Goal: Transaction & Acquisition: Purchase product/service

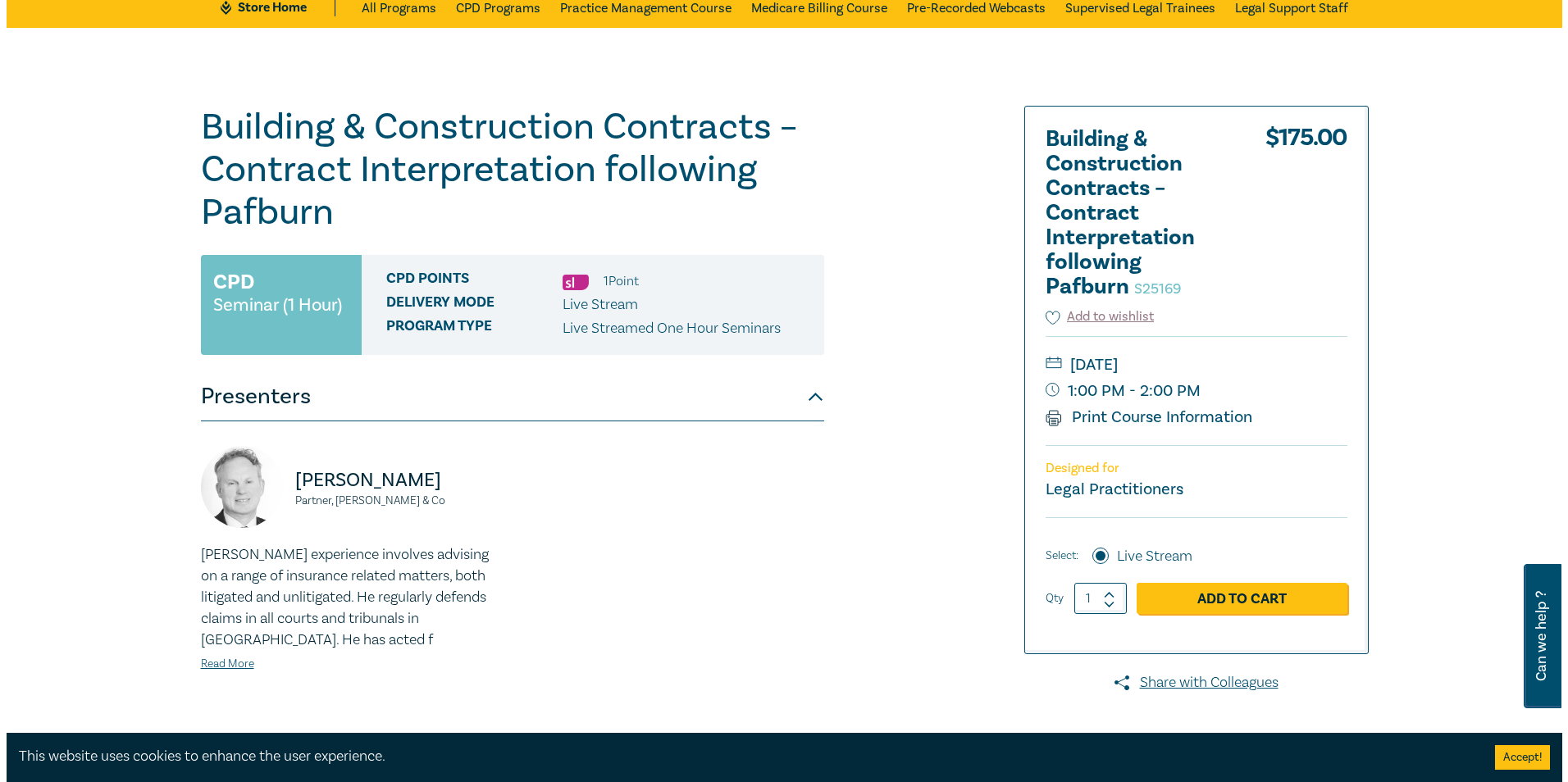
scroll to position [164, 0]
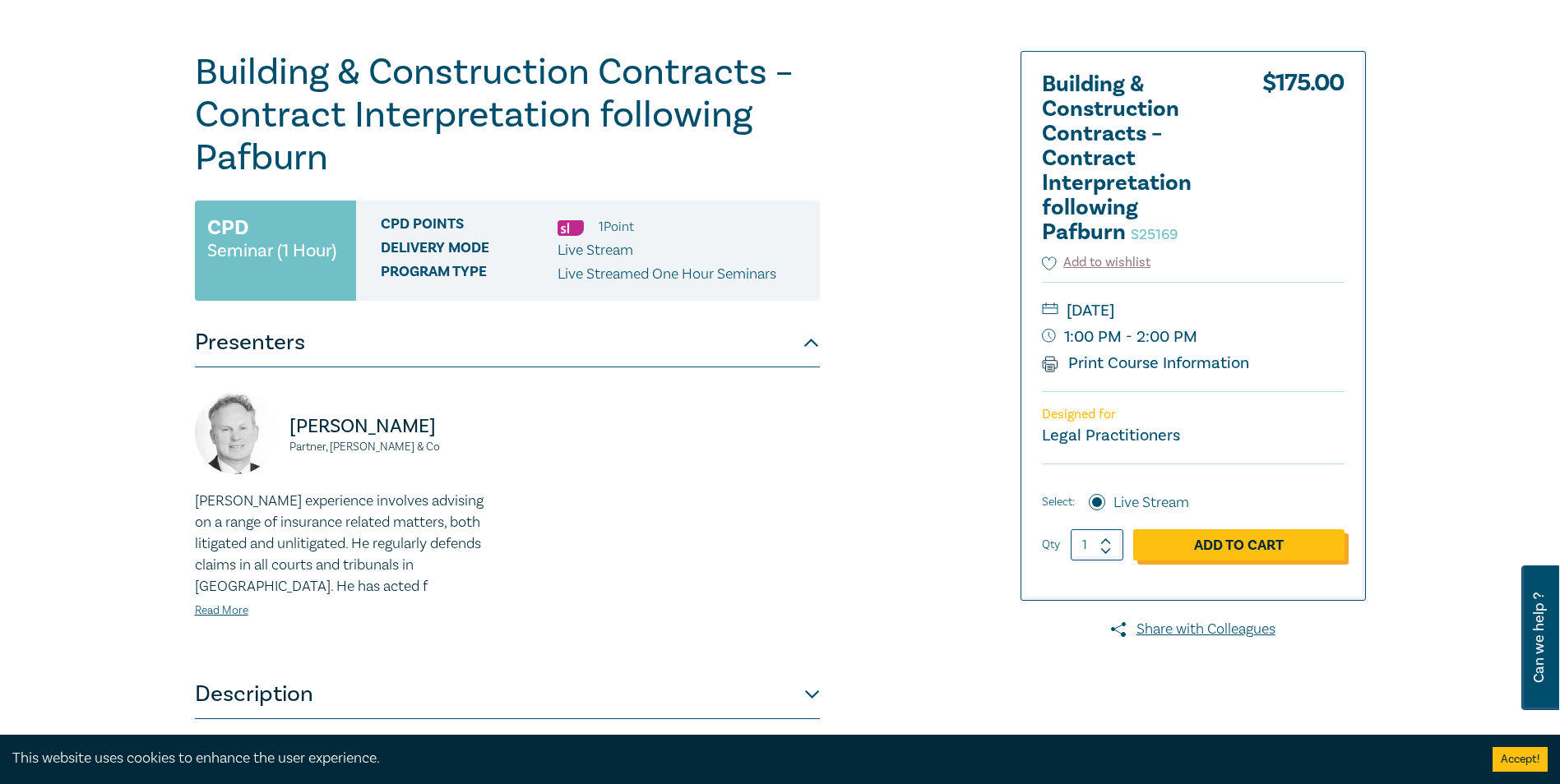
click at [1230, 546] on link "Add to Cart" at bounding box center [1239, 545] width 211 height 31
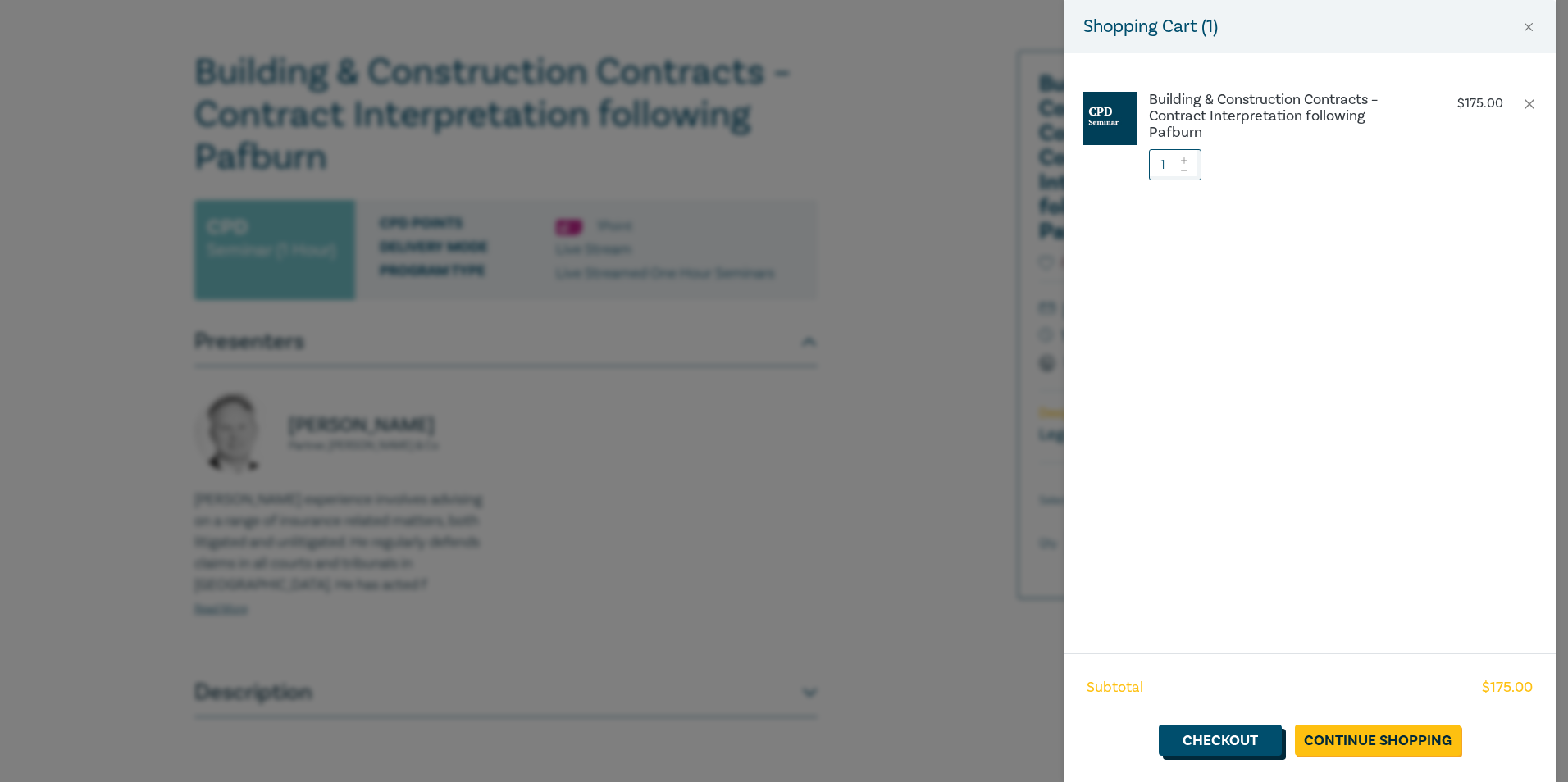
click at [1215, 738] on link "Checkout" at bounding box center [1221, 740] width 123 height 31
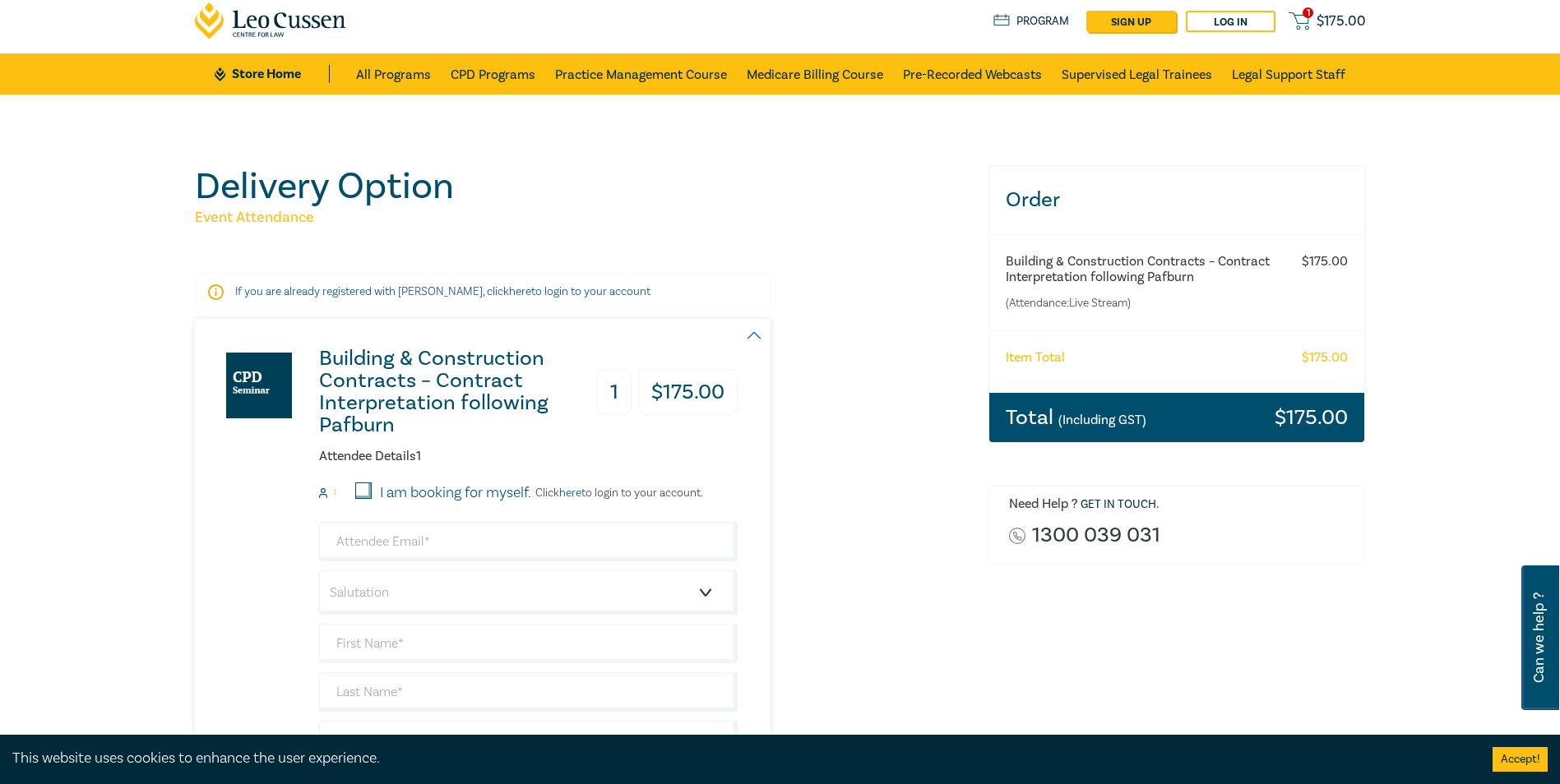
scroll to position [82, 0]
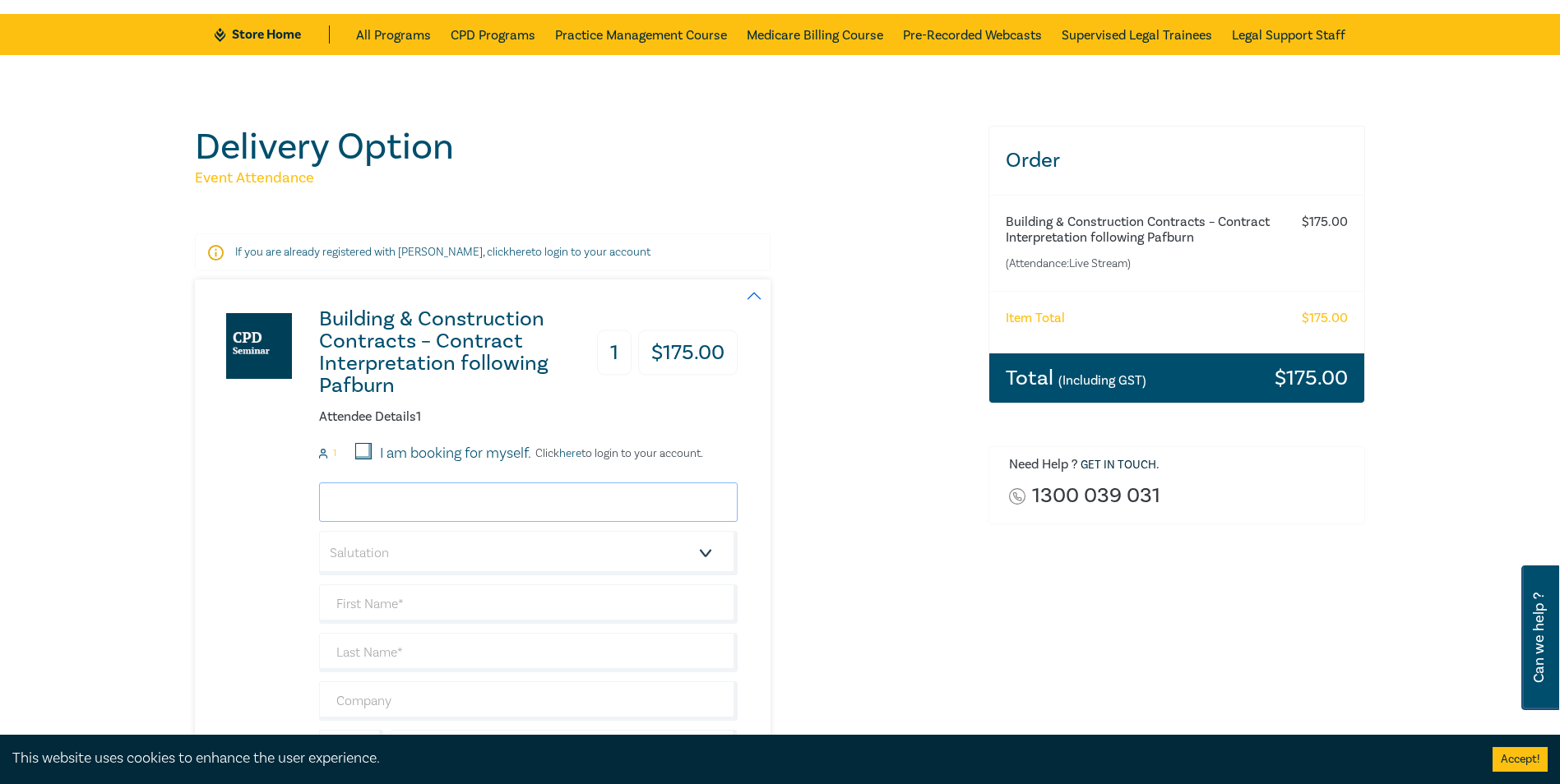
click at [389, 500] on input "email" at bounding box center [529, 503] width 419 height 39
paste input "[PERSON_NAME][EMAIL_ADDRESS][PERSON_NAME][DOMAIN_NAME]"
type input "[PERSON_NAME][EMAIL_ADDRESS][PERSON_NAME][DOMAIN_NAME]"
click at [391, 549] on select "Salutation Mr. Mrs. Ms. Miss Dr. Prof. Other" at bounding box center [529, 553] width 419 height 45
select select "Ms."
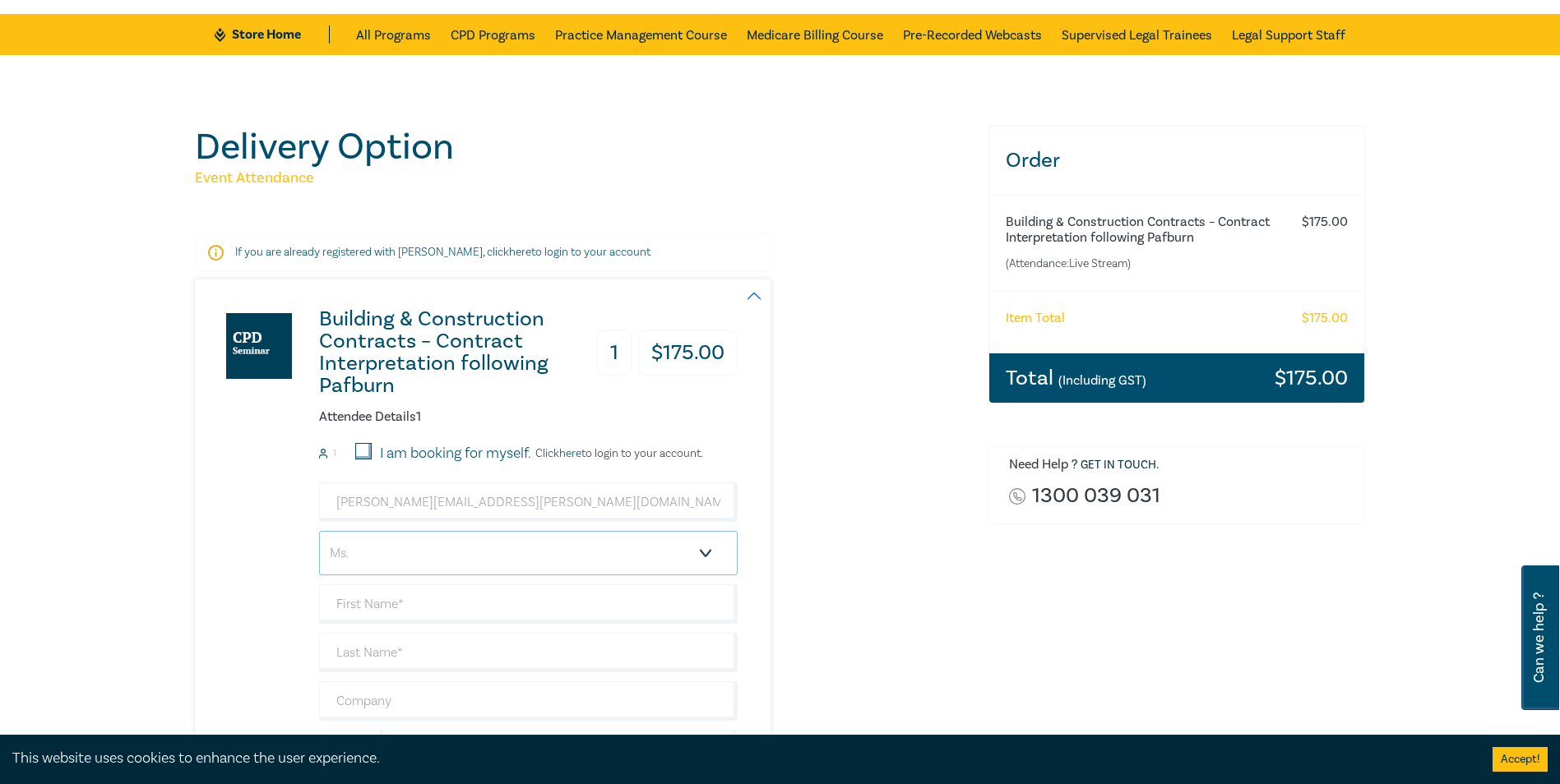
click at [319, 531] on select "Salutation Mr. Mrs. Ms. Miss Dr. Prof. Other" at bounding box center [529, 553] width 419 height 45
click at [375, 606] on input "text" at bounding box center [529, 604] width 419 height 39
type input "[PERSON_NAME]"
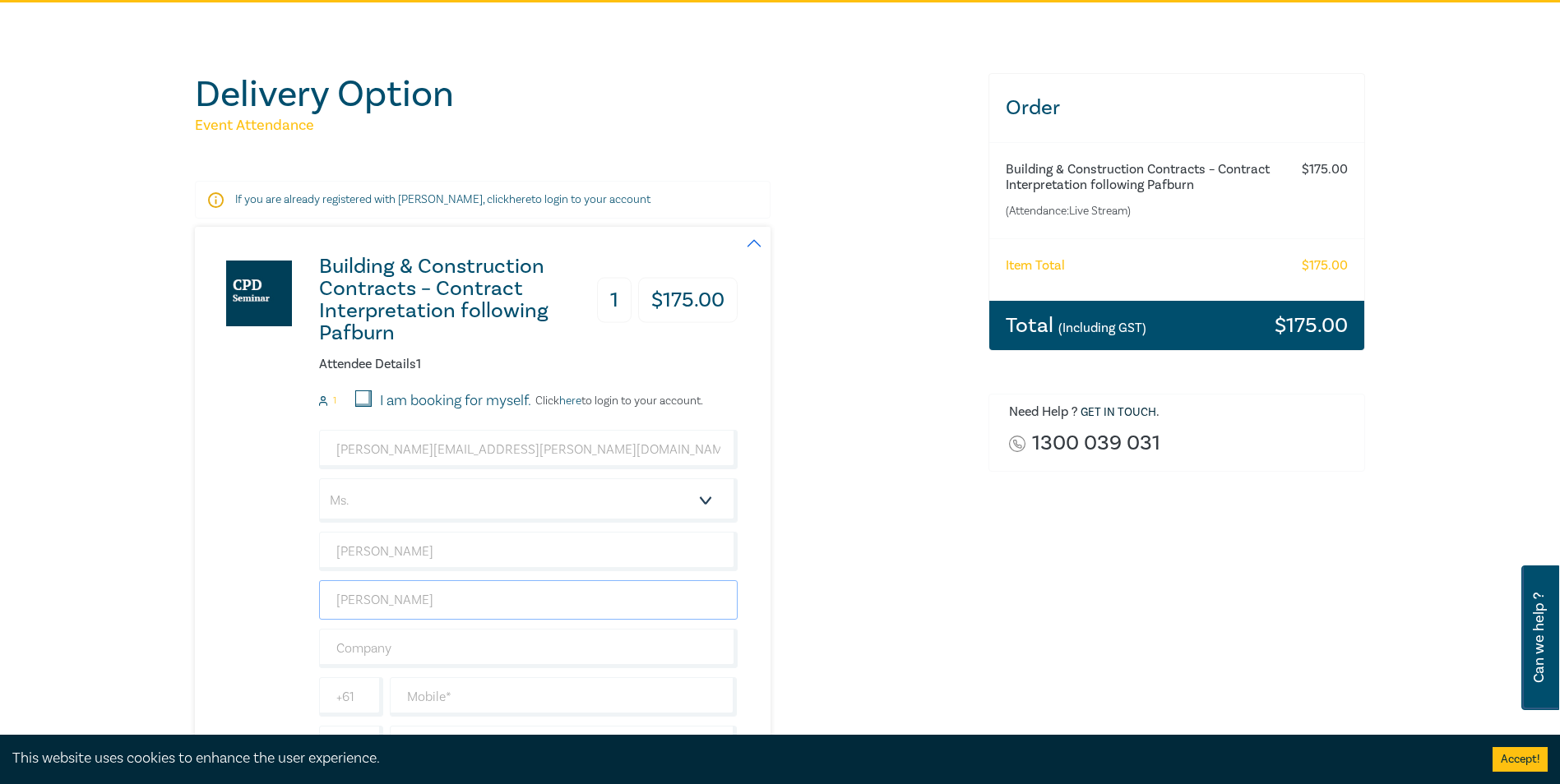
scroll to position [165, 0]
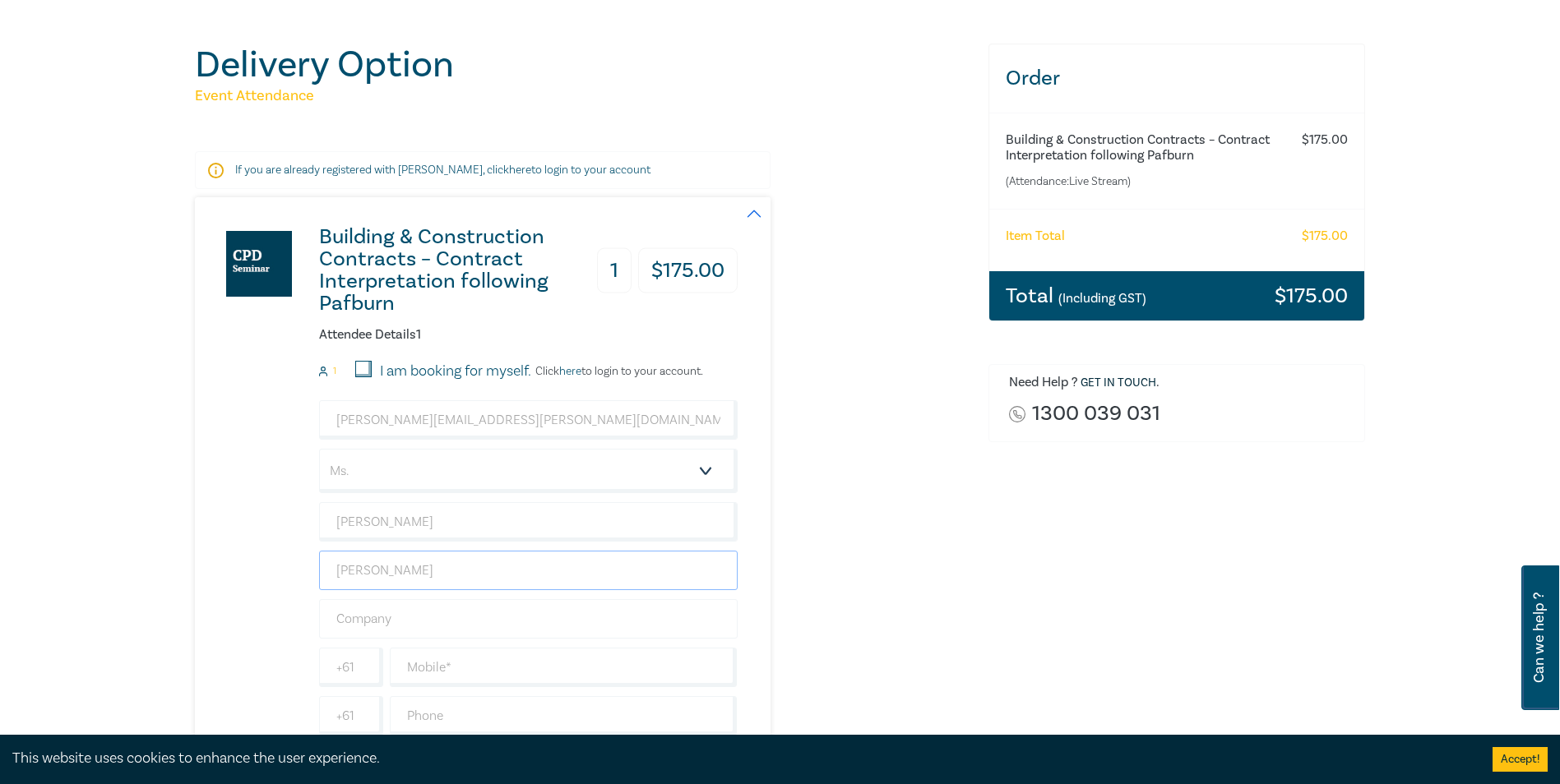
type input "[PERSON_NAME]"
click at [342, 620] on input "text" at bounding box center [529, 619] width 419 height 39
type input "Building and Plumbing Commission"
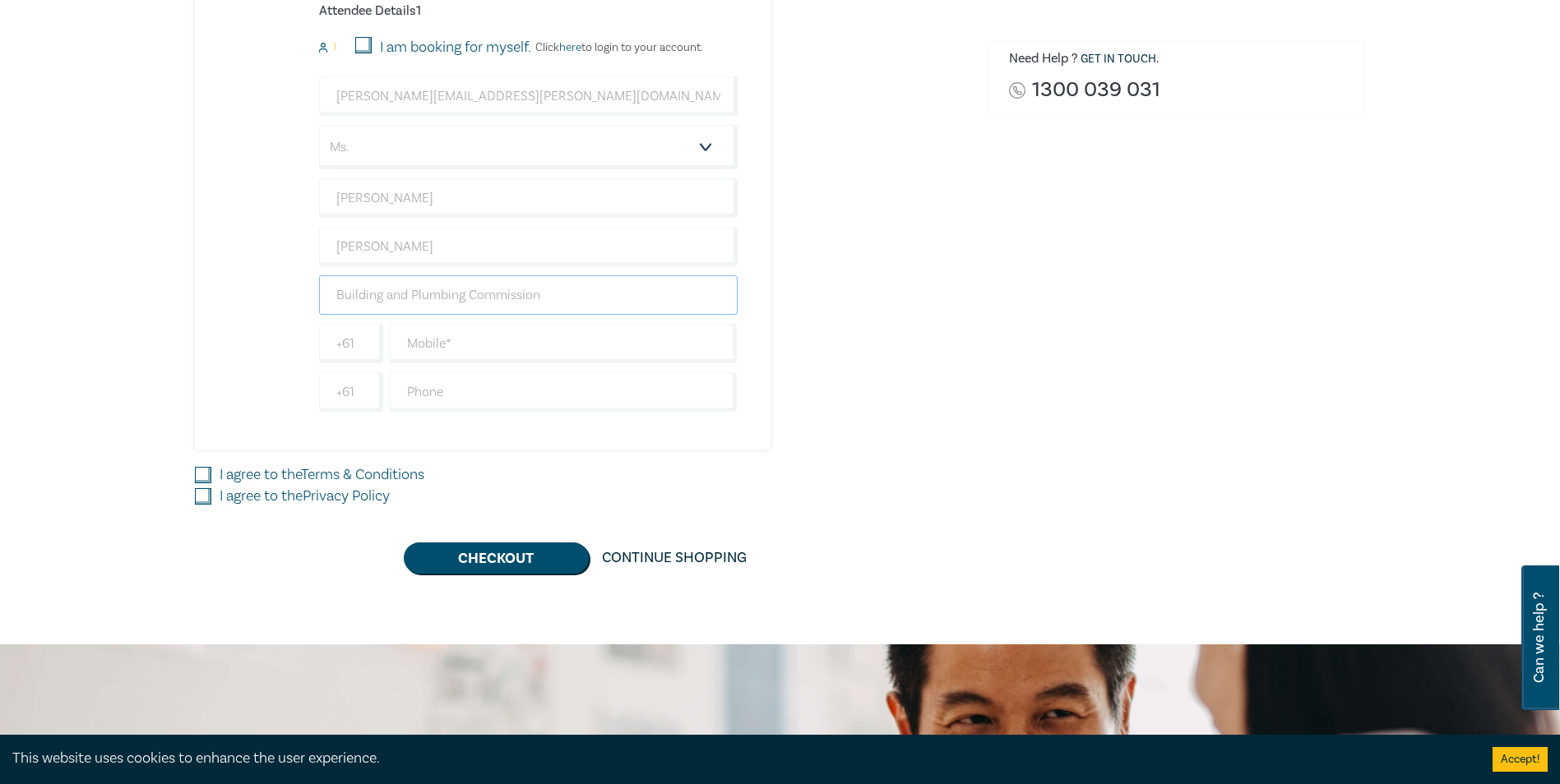
scroll to position [493, 0]
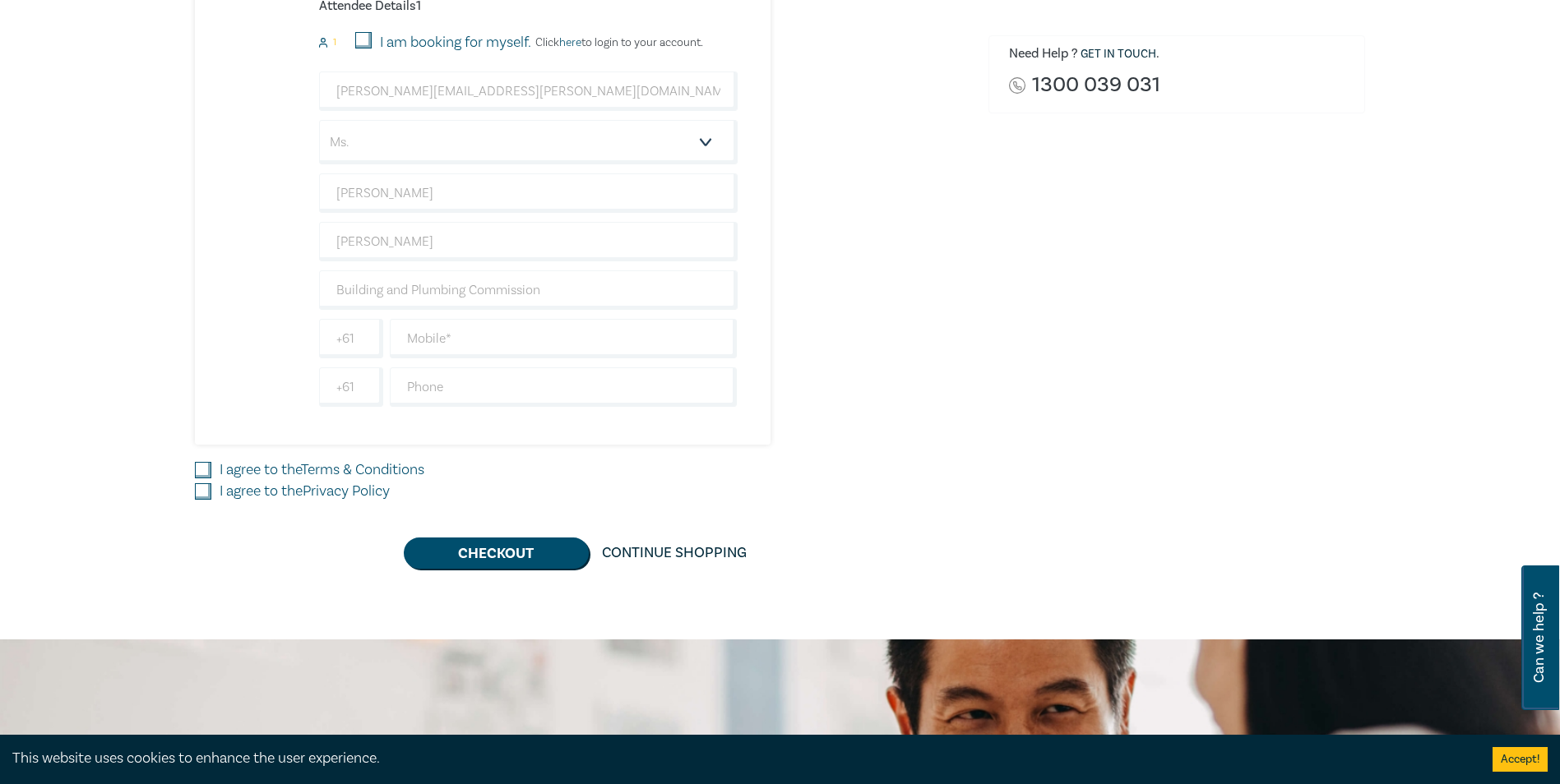
click at [202, 468] on input "I agree to the Terms & Conditions" at bounding box center [203, 470] width 16 height 16
checkbox input "true"
click at [203, 498] on input "I agree to the Privacy Policy" at bounding box center [203, 492] width 16 height 16
checkbox input "true"
click at [469, 337] on input "text" at bounding box center [563, 339] width 348 height 39
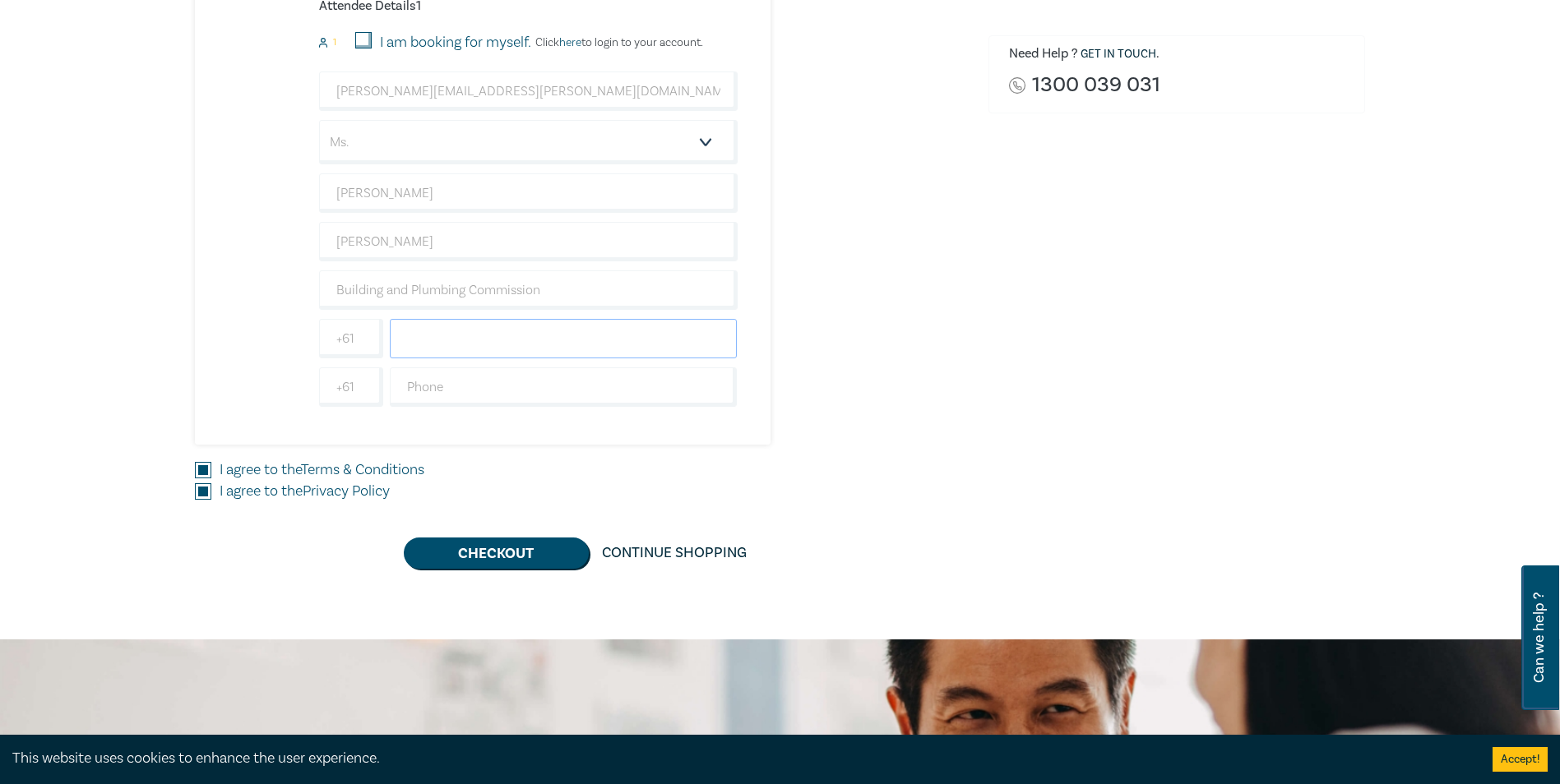
paste input "0432 722 814"
type input "0432722814"
click at [240, 371] on div "Building & Construction Contracts – Contract Interpretation following Pafburn 1…" at bounding box center [466, 157] width 543 height 576
click at [487, 549] on button "Checkout" at bounding box center [497, 553] width 185 height 31
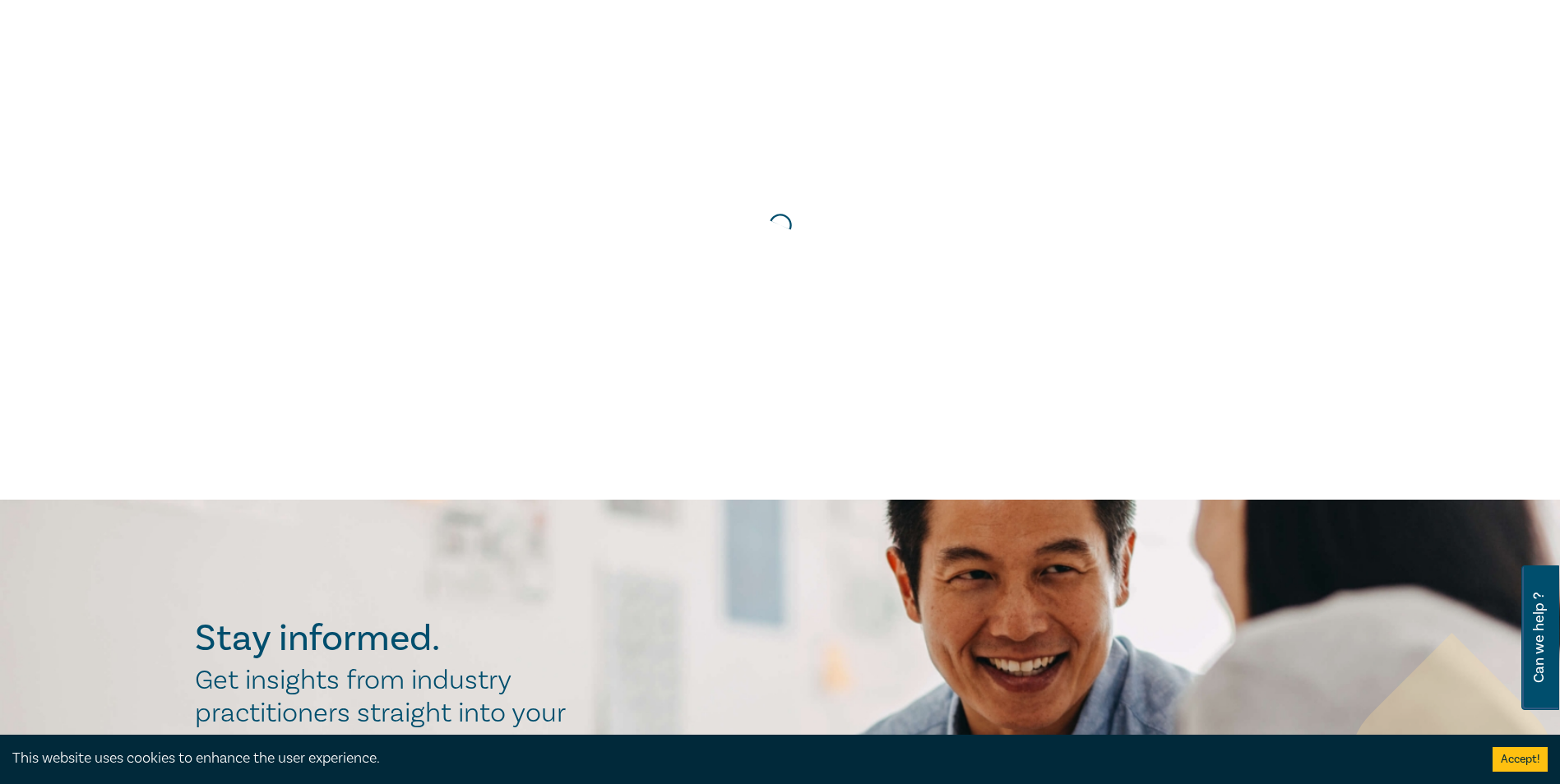
scroll to position [0, 0]
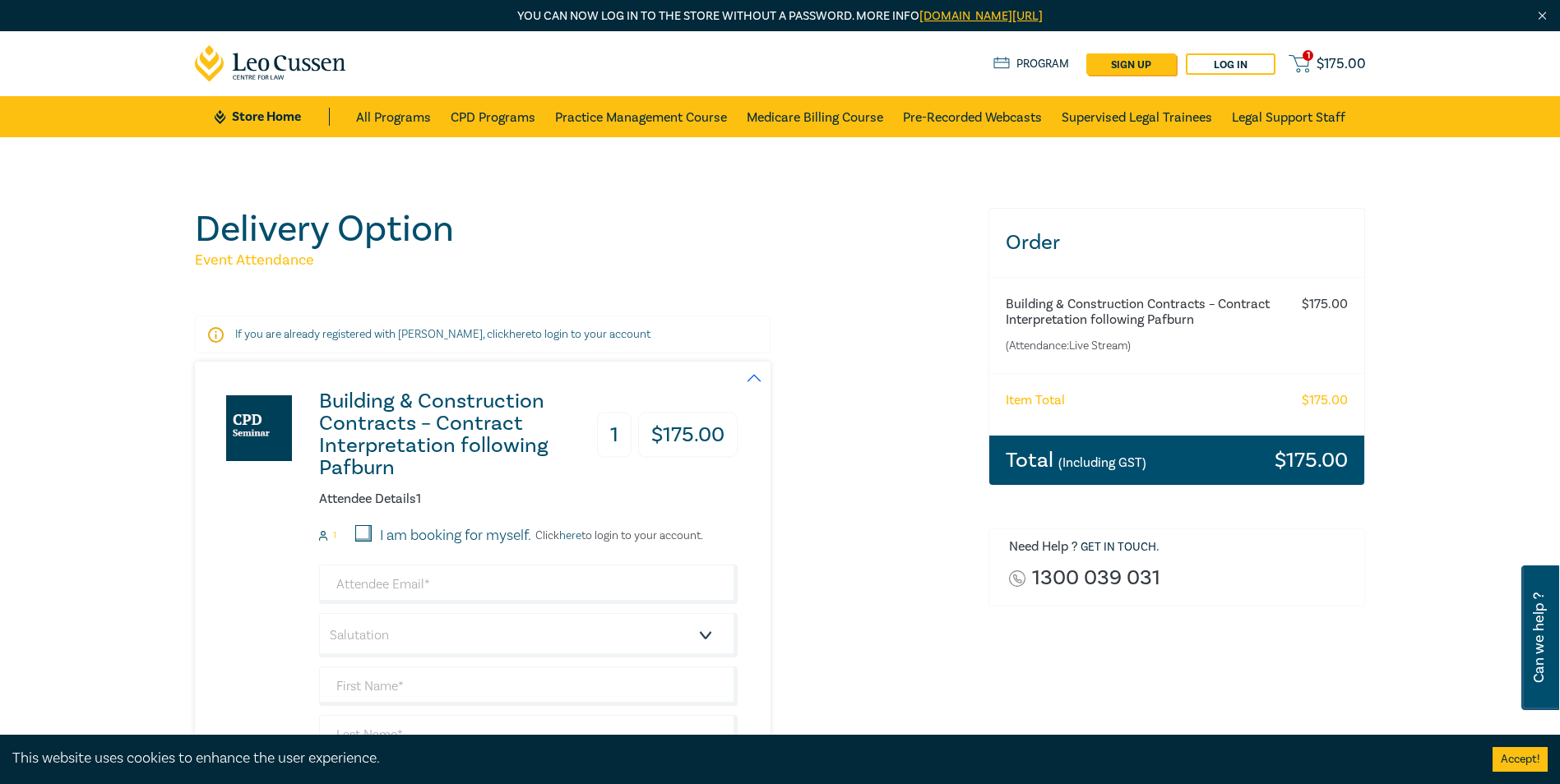
click at [1335, 63] on span "$ 175.00" at bounding box center [1341, 63] width 50 height 18
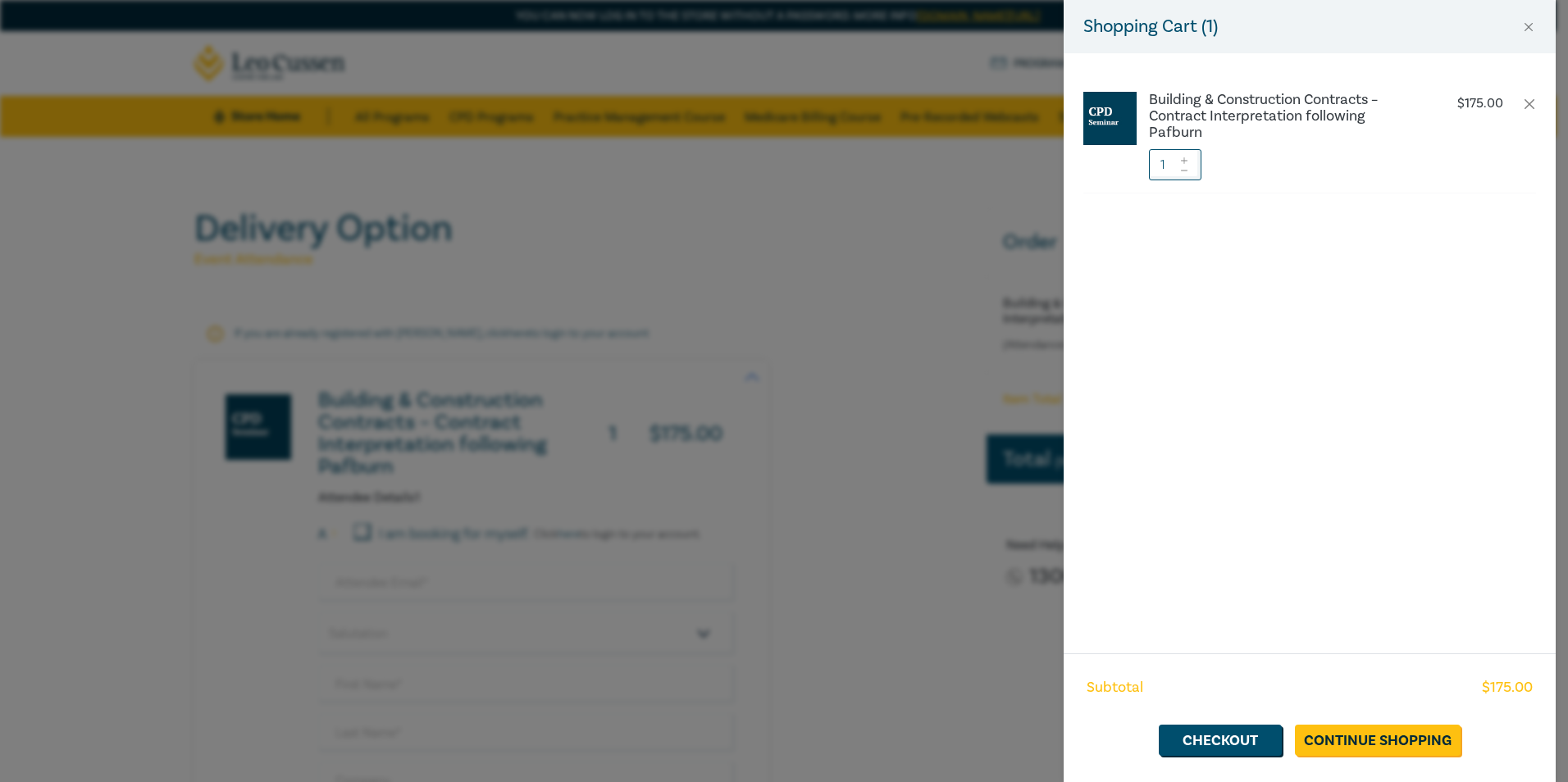
click at [864, 153] on div "Shopping Cart ( 1 ) Building & Construction Contracts – Contract Interpretation…" at bounding box center [784, 391] width 1568 height 782
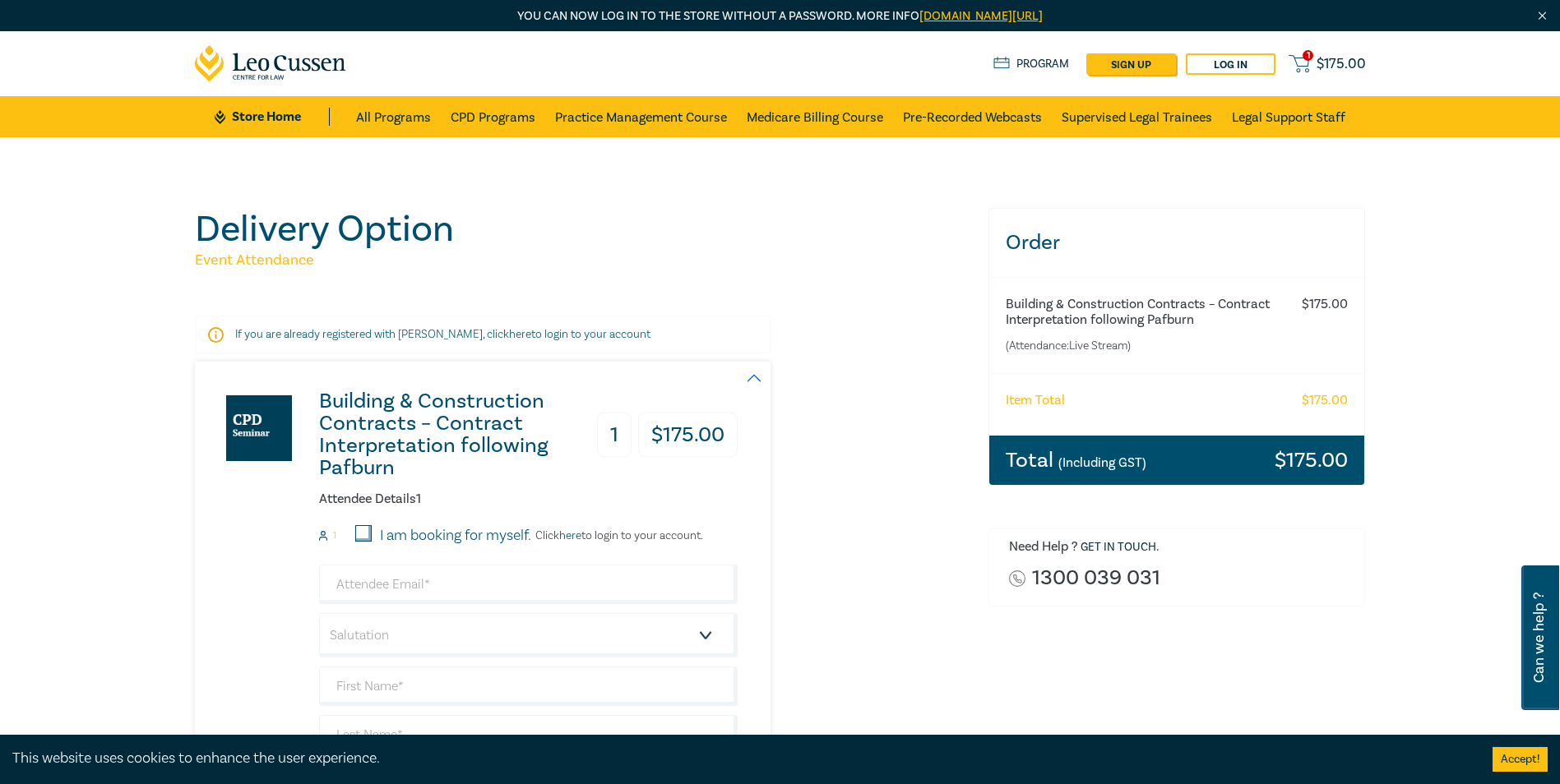
click at [1349, 66] on span "$ 175.00" at bounding box center [1341, 63] width 50 height 18
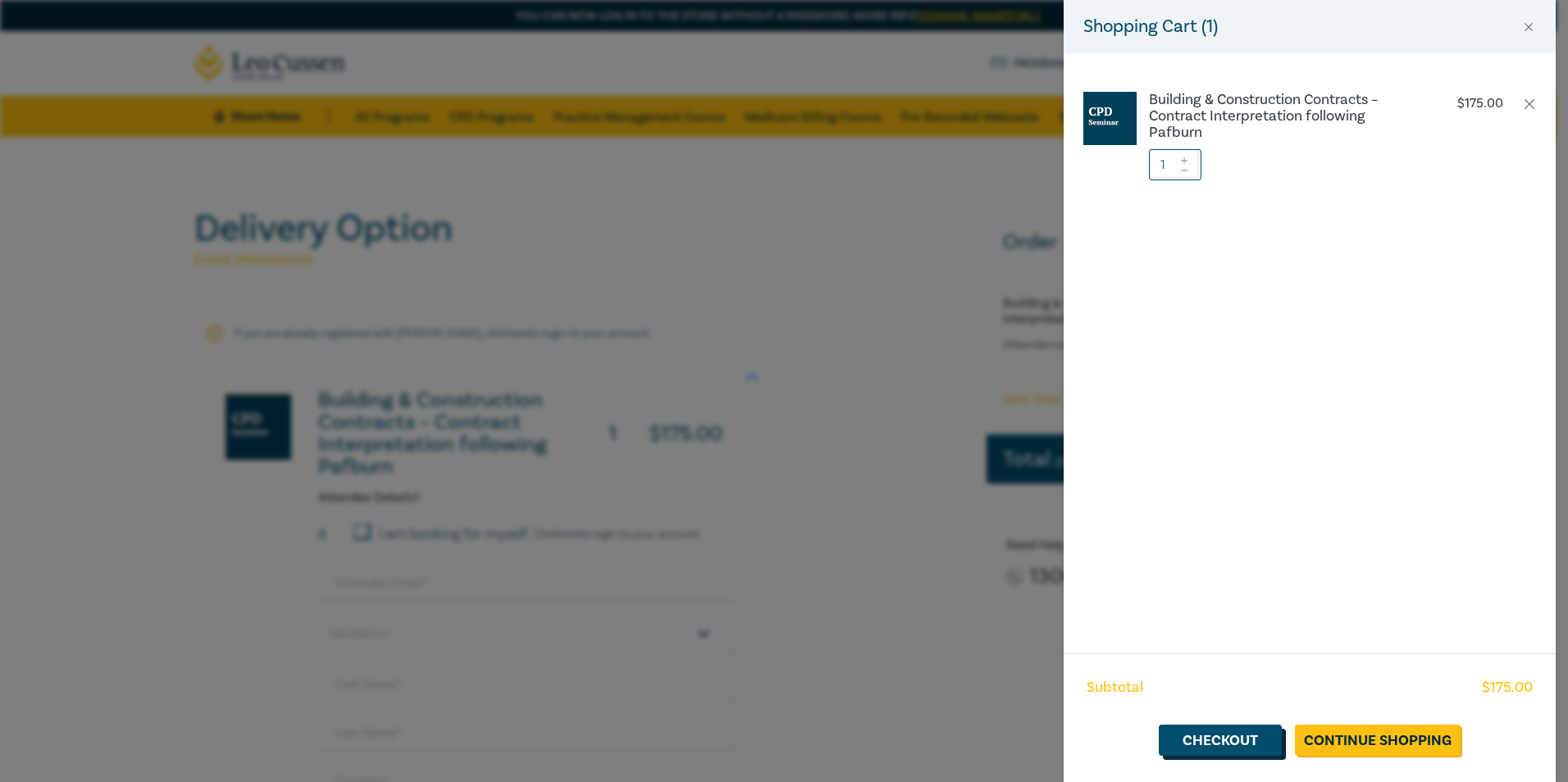
click at [1229, 745] on link "Checkout" at bounding box center [1221, 740] width 123 height 31
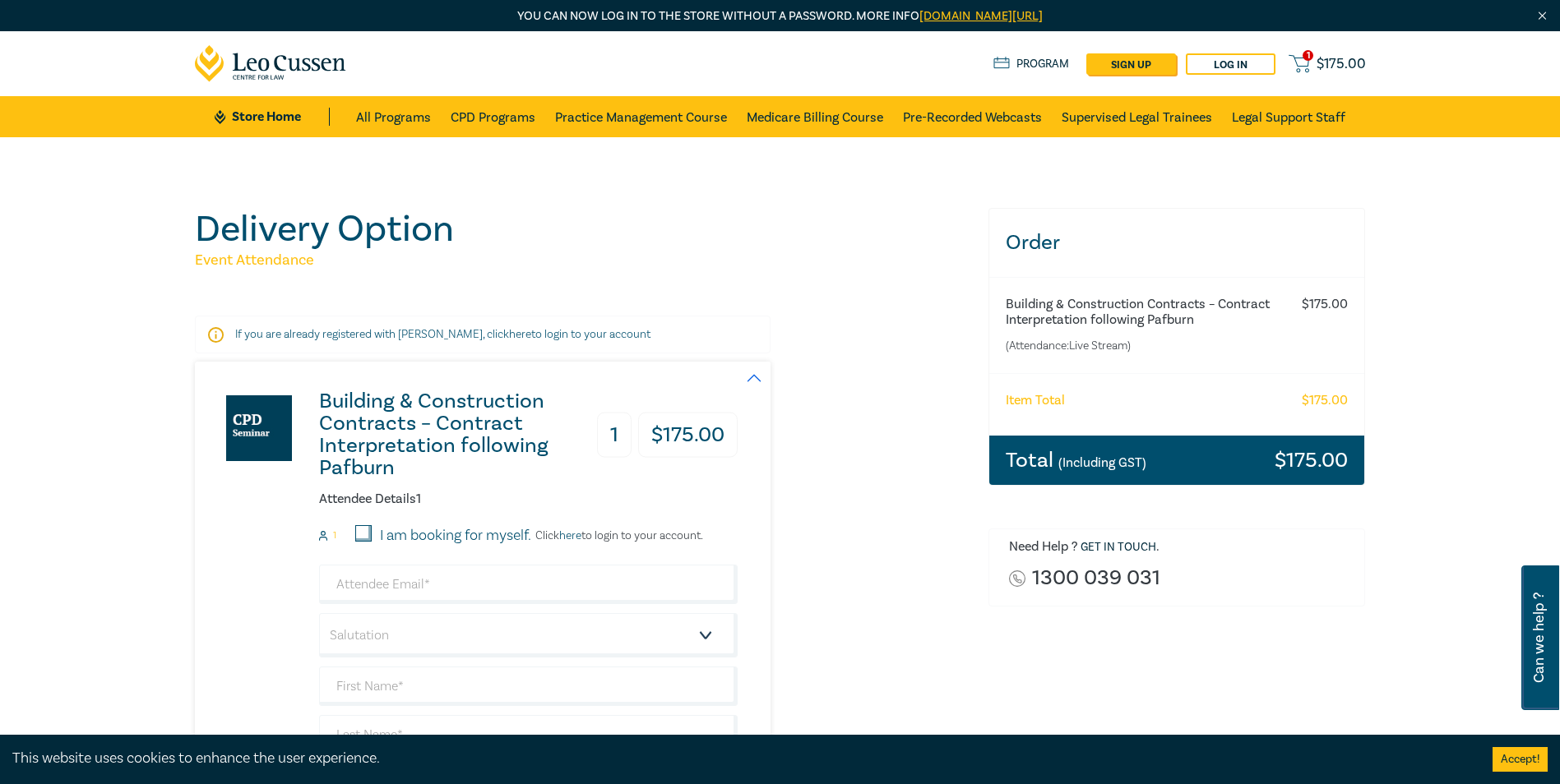
click at [1335, 69] on span "$ 175.00" at bounding box center [1341, 63] width 50 height 18
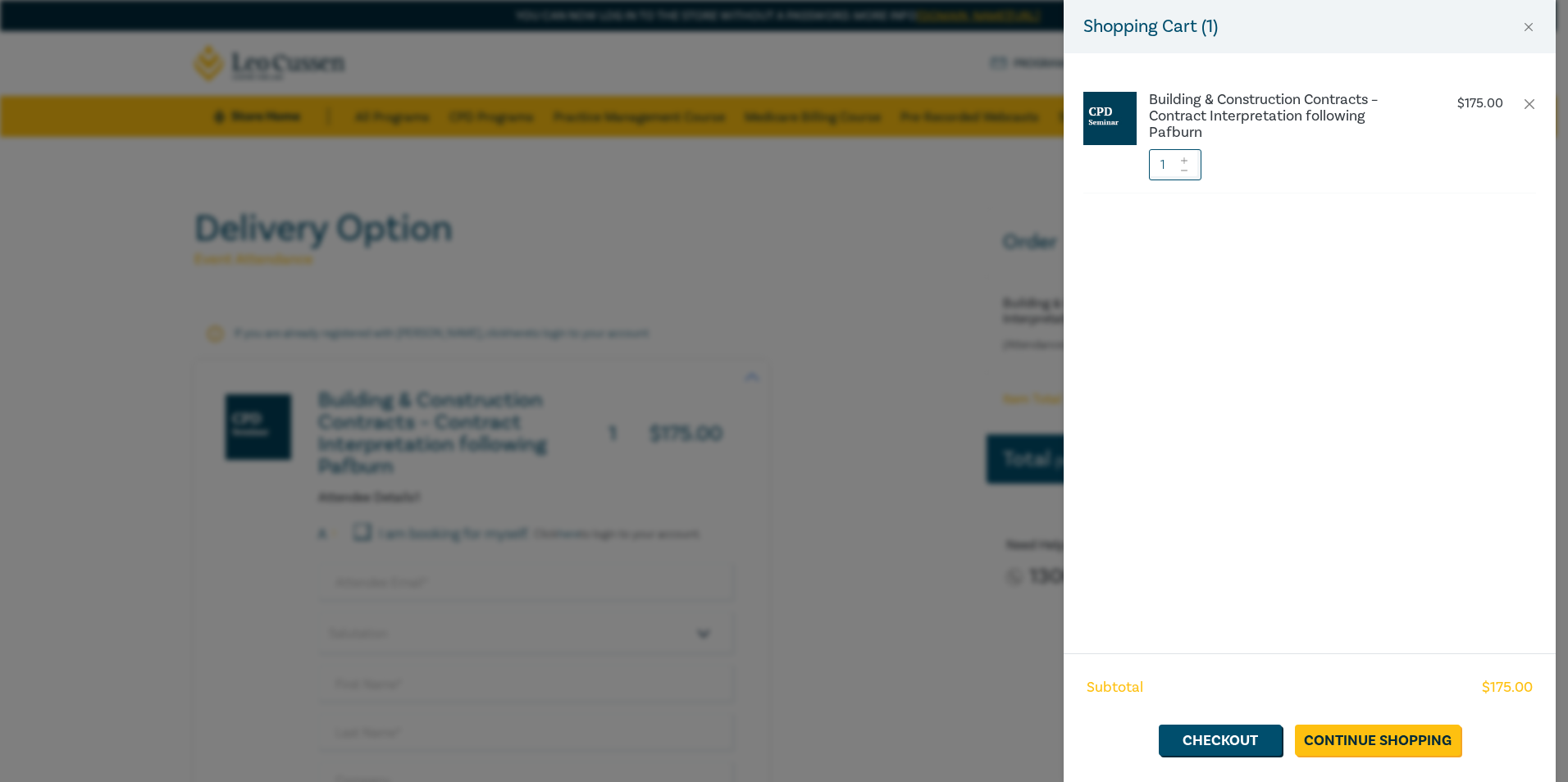
click at [837, 227] on div "Shopping Cart ( 1 ) Building & Construction Contracts – Contract Interpretation…" at bounding box center [784, 391] width 1568 height 782
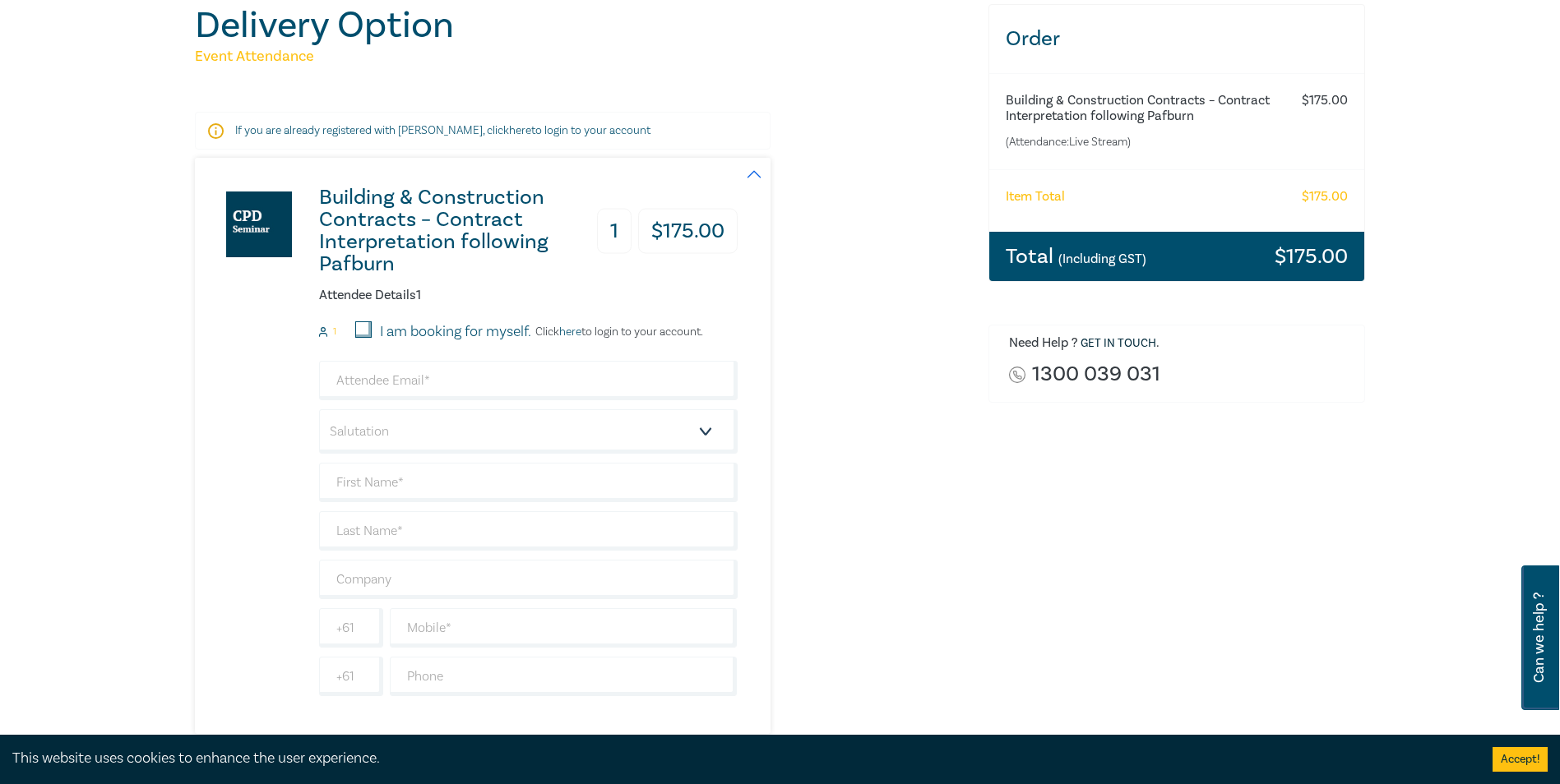
scroll to position [247, 0]
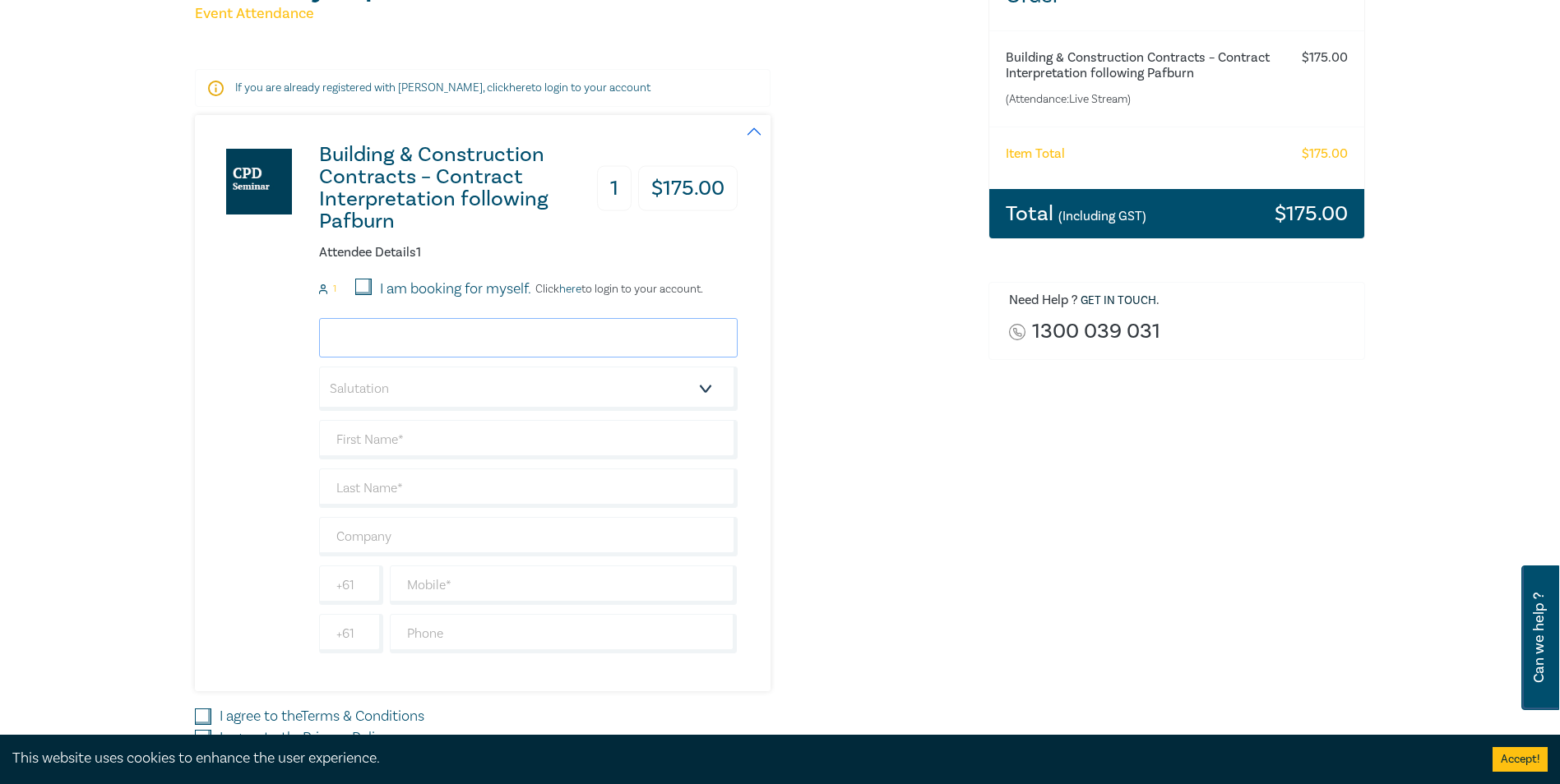
click at [366, 335] on input "email" at bounding box center [529, 338] width 419 height 39
type input "[PERSON_NAME][EMAIL_ADDRESS][PERSON_NAME][DOMAIN_NAME]"
type input "[PERSON_NAME]"
type input "Building and Plumbing Commission"
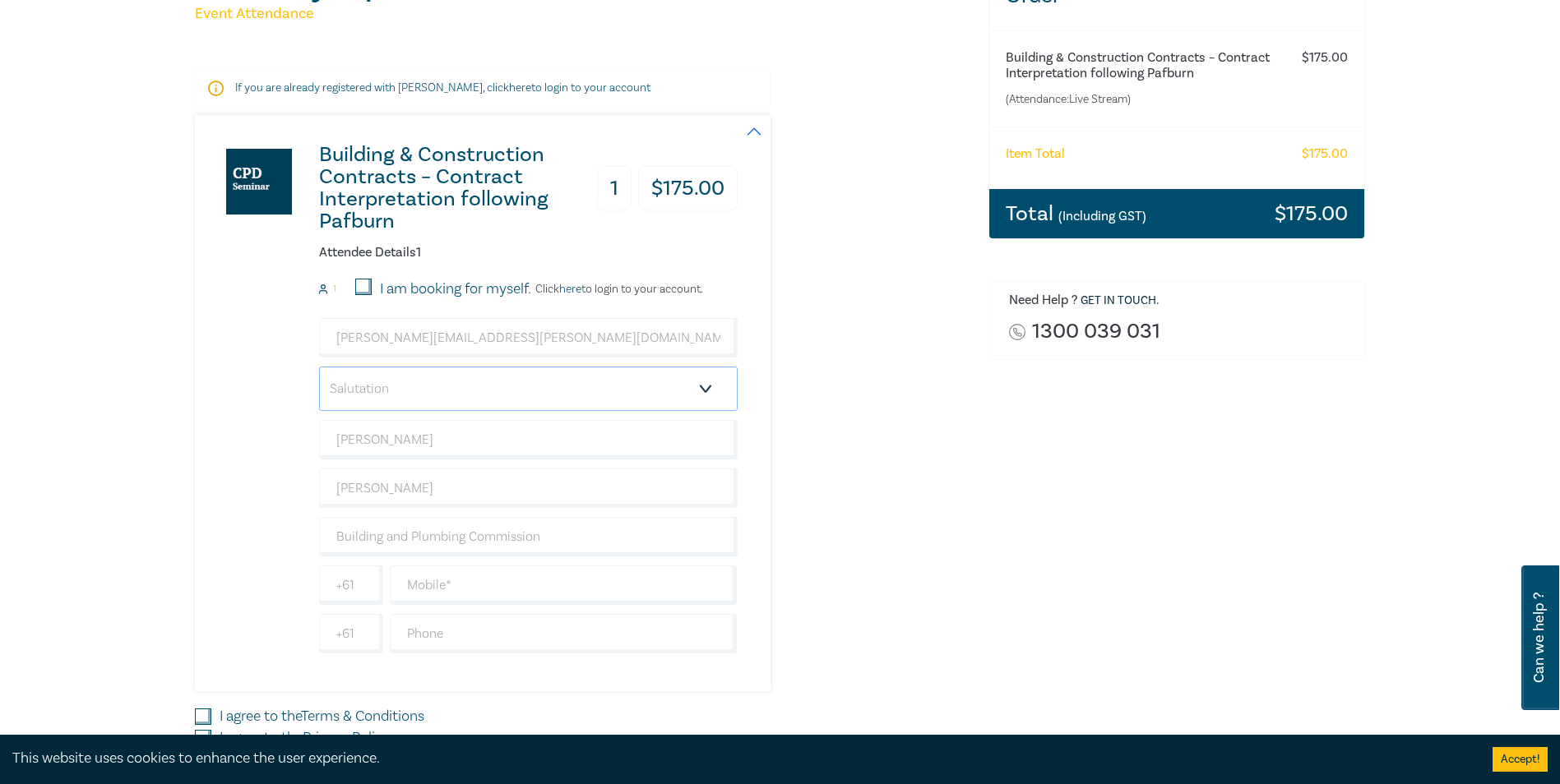
click at [365, 389] on select "Salutation Mr. Mrs. Ms. Miss Dr. Prof. Other" at bounding box center [529, 389] width 419 height 45
select select "Ms."
click at [319, 366] on select "Salutation Mr. Mrs. Ms. Miss Dr. Prof. Other" at bounding box center [529, 389] width 419 height 45
click at [250, 477] on div "Building & Construction Contracts – Contract Interpretation following Pafburn 1…" at bounding box center [466, 403] width 543 height 576
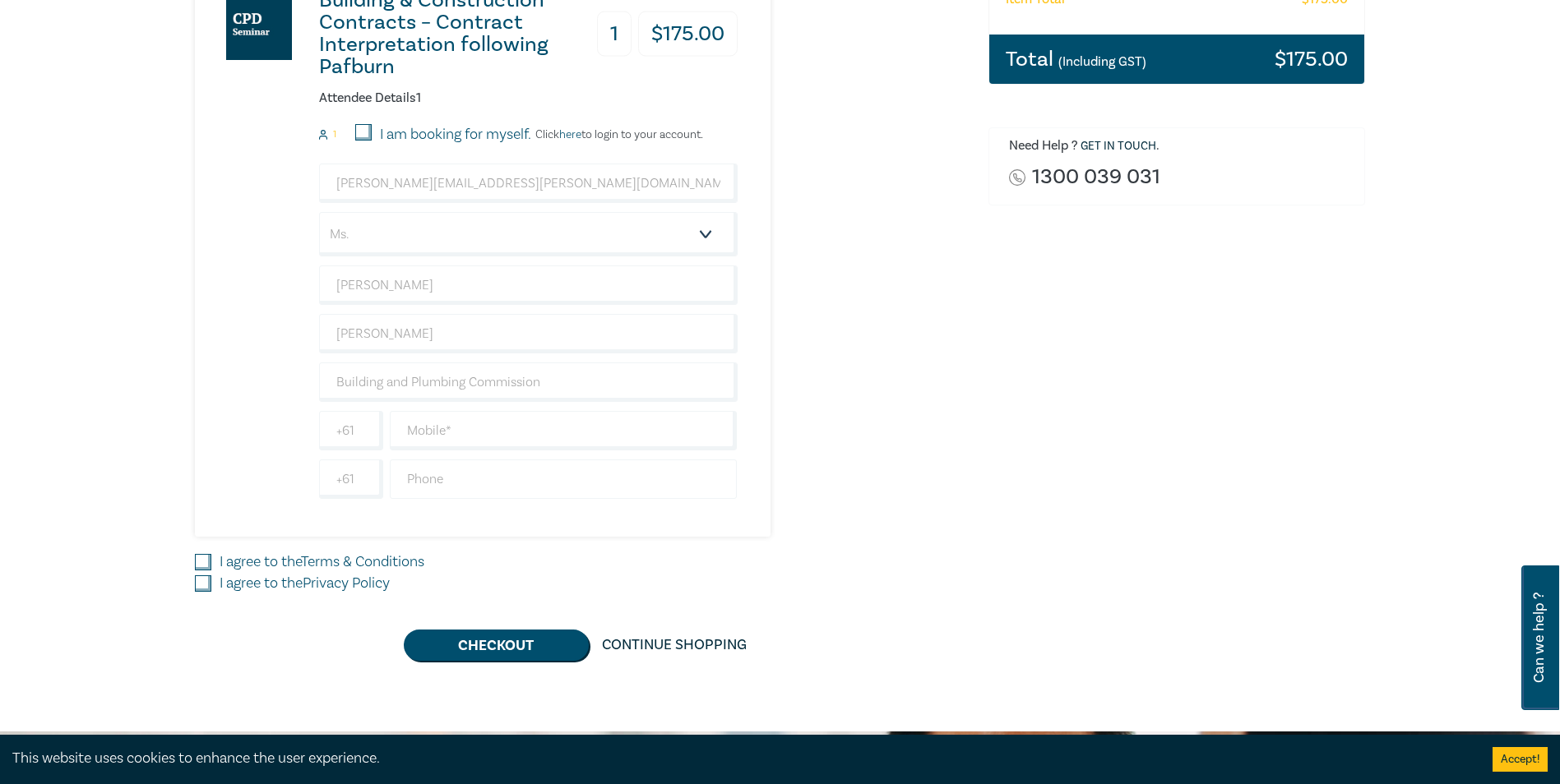
scroll to position [411, 0]
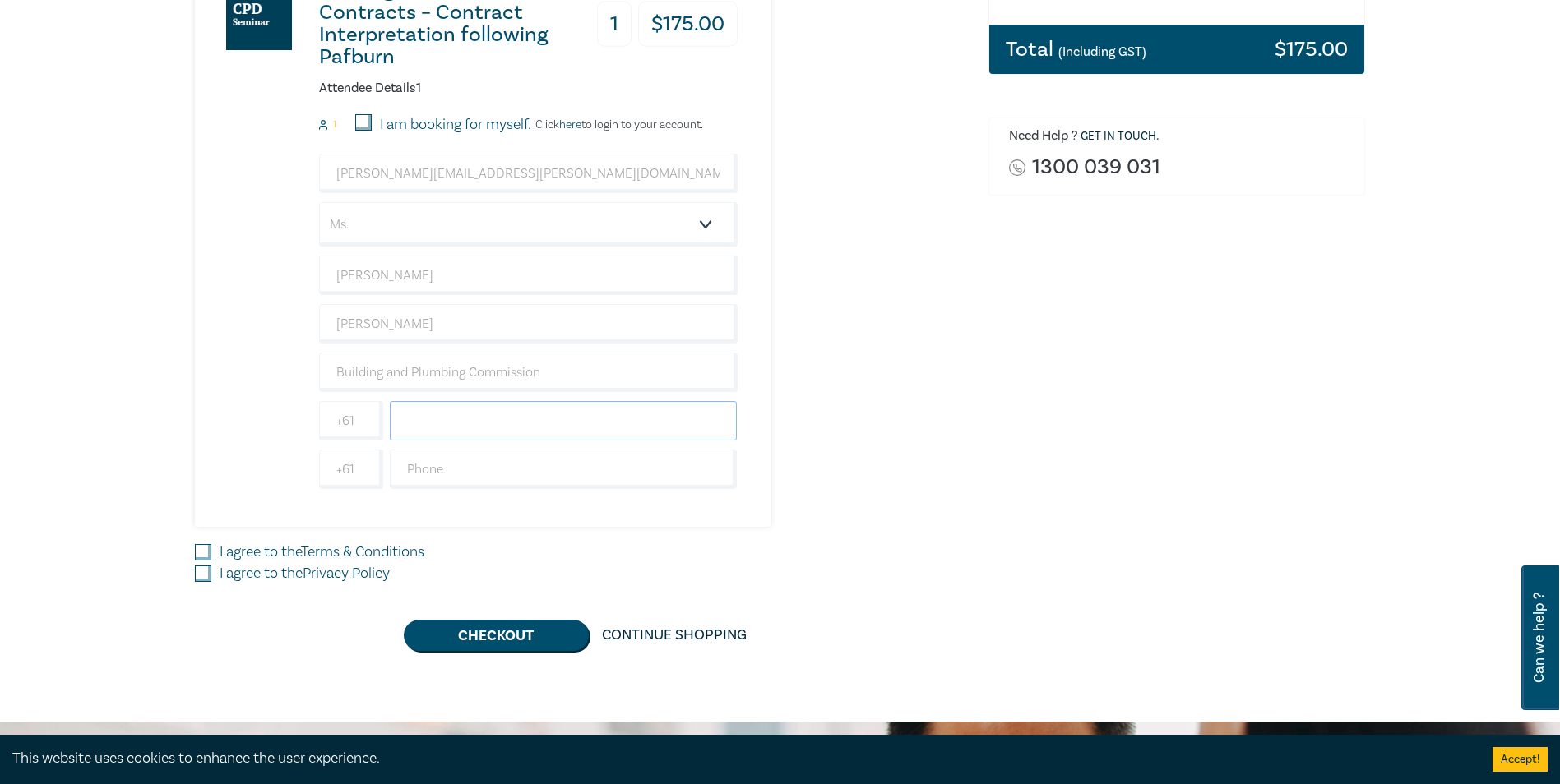
click at [455, 422] on input "text" at bounding box center [563, 421] width 348 height 39
type input "0432722814"
click at [899, 498] on div "Building & Construction Contracts – Contract Interpretation following Pafburn 1…" at bounding box center [582, 238] width 774 height 576
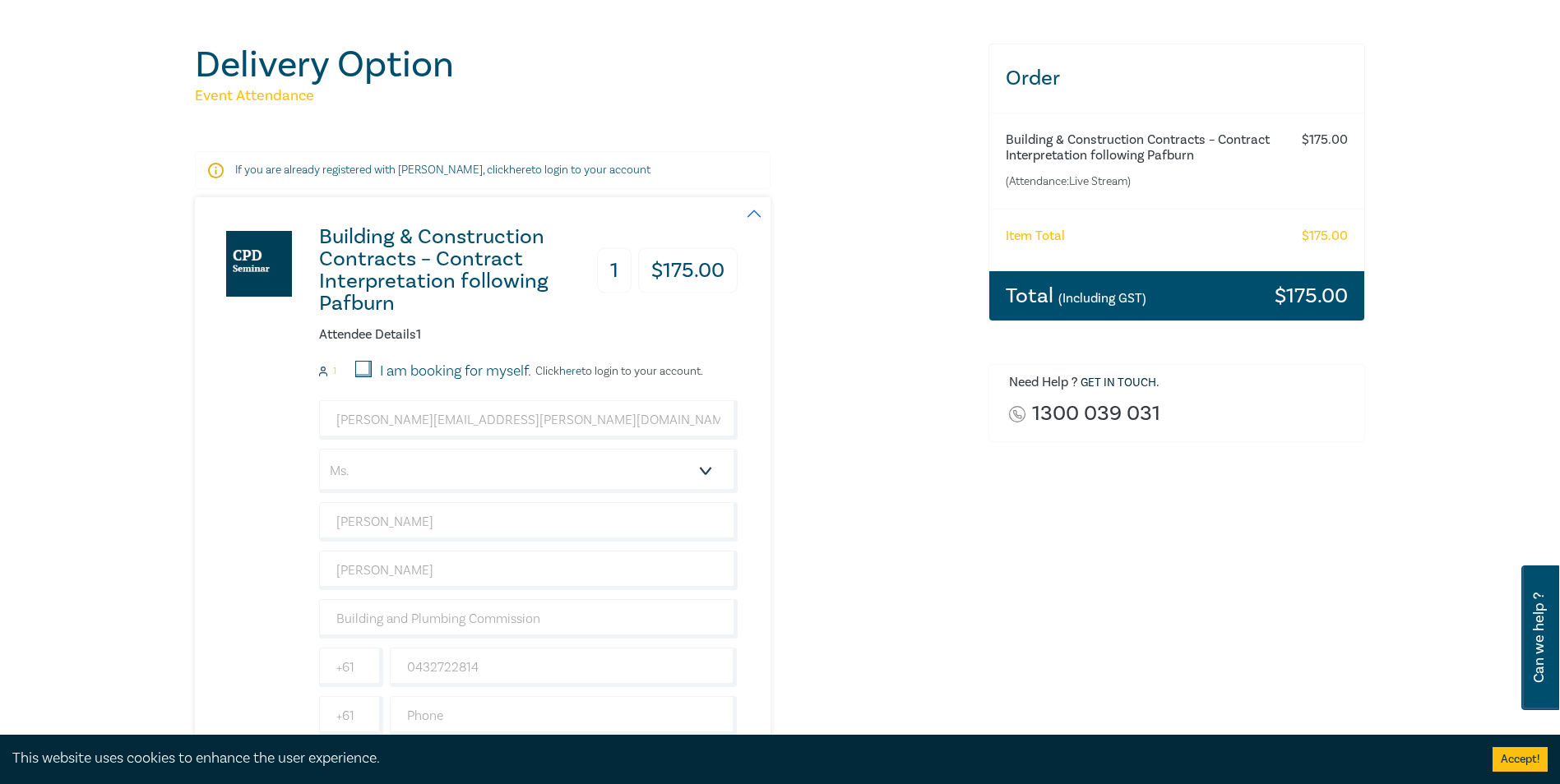
scroll to position [0, 0]
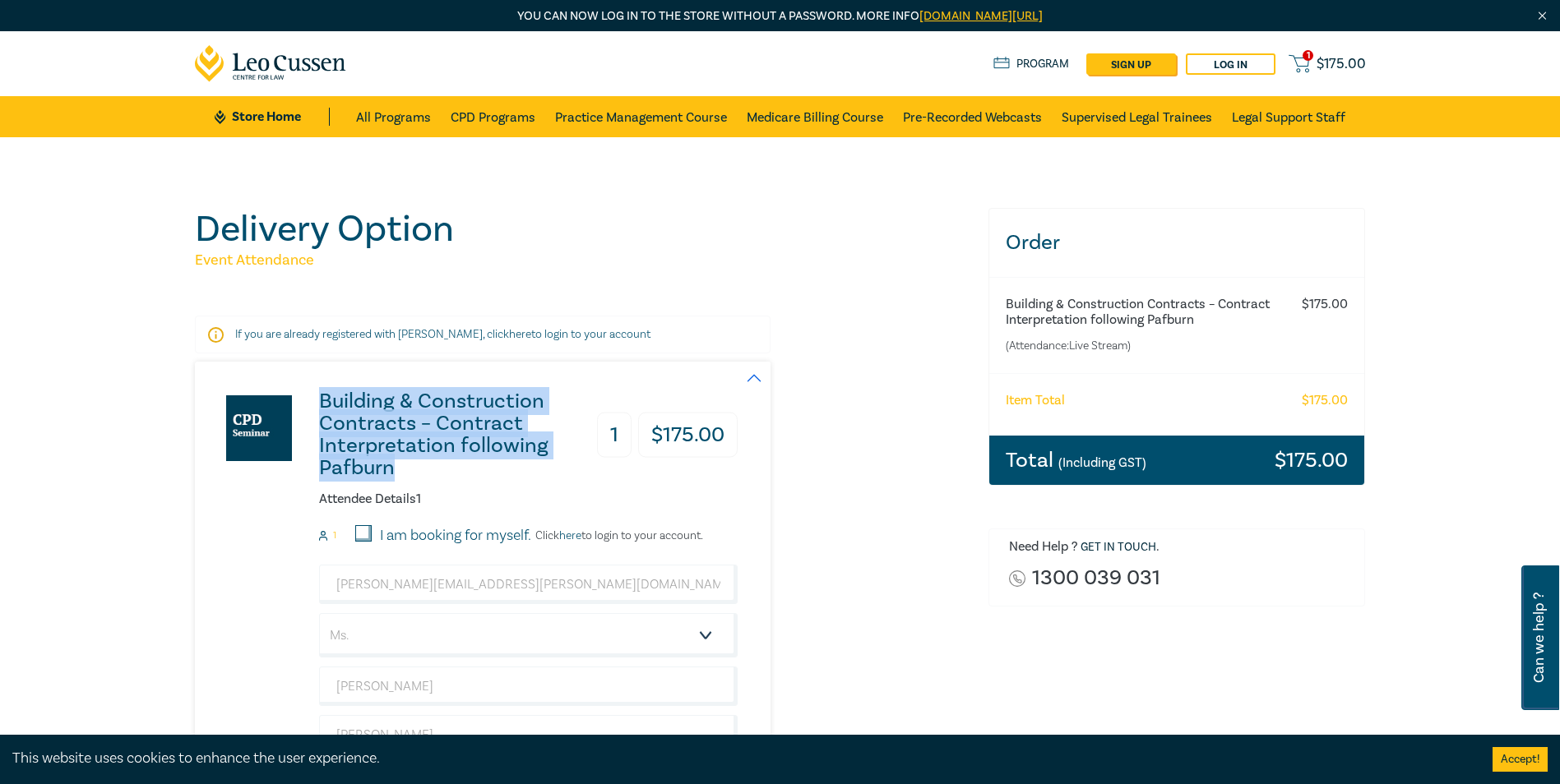
drag, startPoint x: 406, startPoint y: 470, endPoint x: 321, endPoint y: 406, distance: 106.4
click at [321, 406] on h3 "Building & Construction Contracts – Contract Interpretation following Pafburn" at bounding box center [454, 435] width 270 height 89
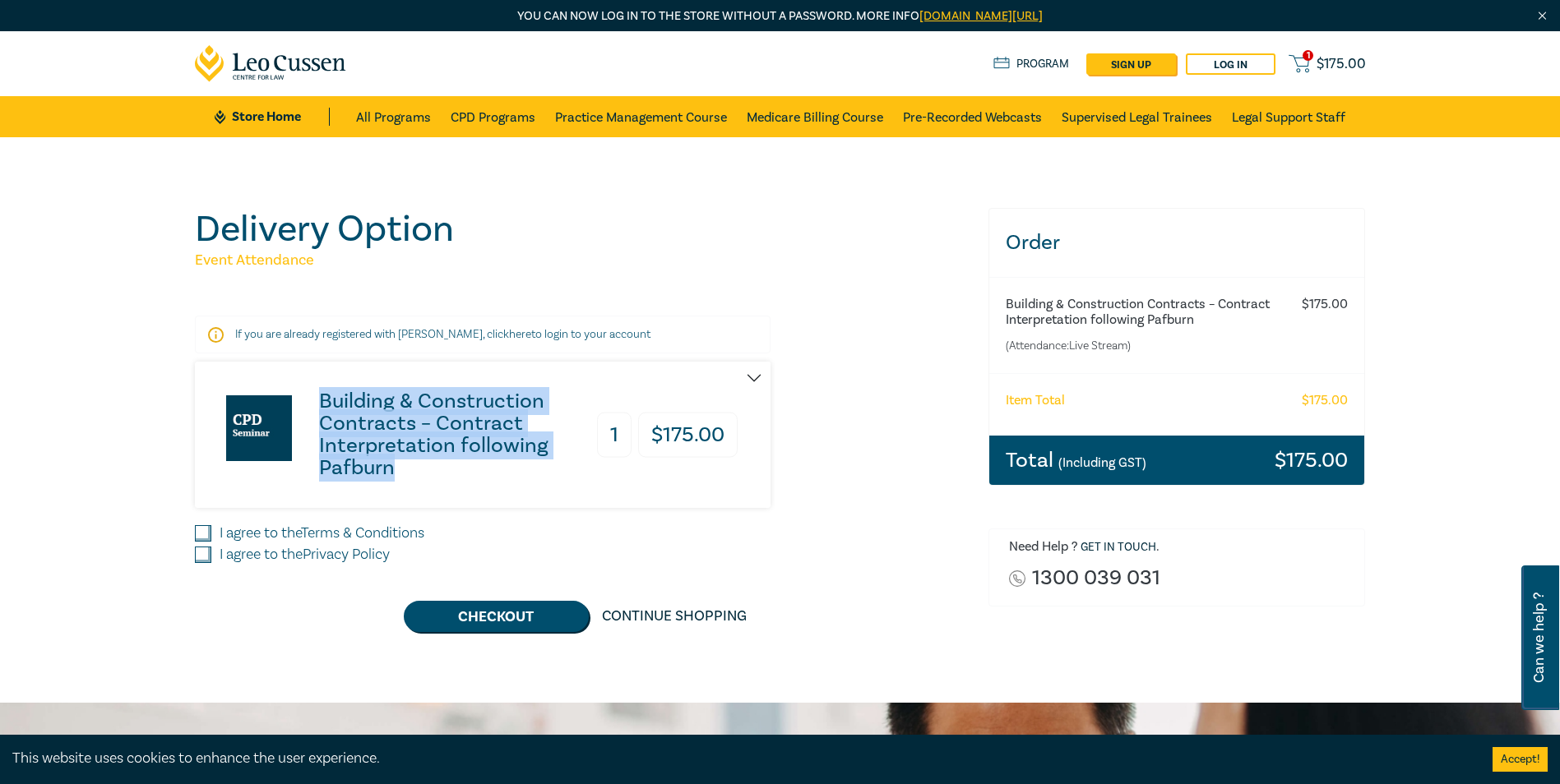
drag, startPoint x: 321, startPoint y: 405, endPoint x: 374, endPoint y: 407, distance: 53.0
copy h3 "Building & Construction Contracts – Contract Interpretation following Pafburn"
